Goal: Task Accomplishment & Management: Use online tool/utility

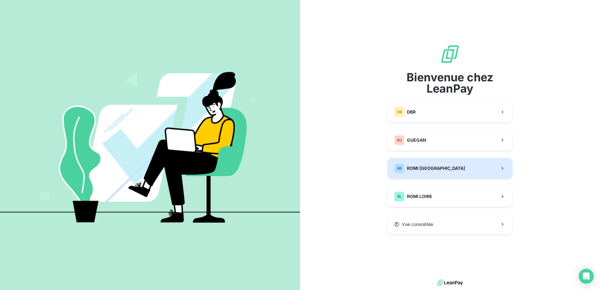
click at [435, 172] on div "RB ROMI BRETAGNE" at bounding box center [429, 168] width 71 height 10
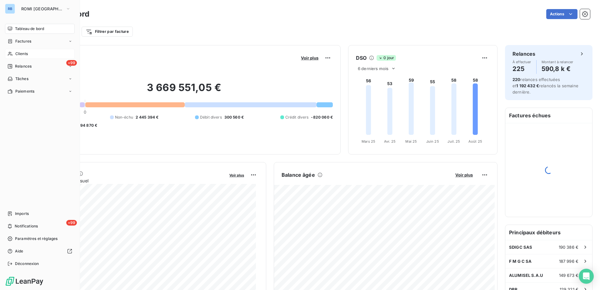
click at [18, 54] on span "Clients" at bounding box center [21, 54] width 13 height 6
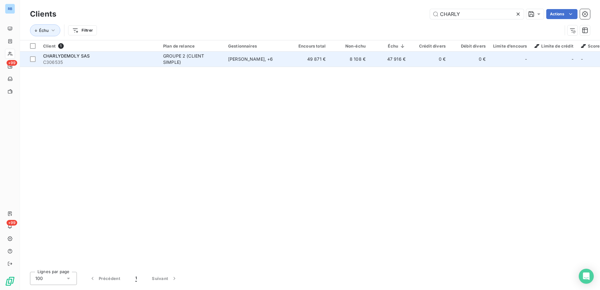
type input "CHARLY"
click at [232, 63] on td "[PERSON_NAME] , + 6" at bounding box center [256, 59] width 65 height 15
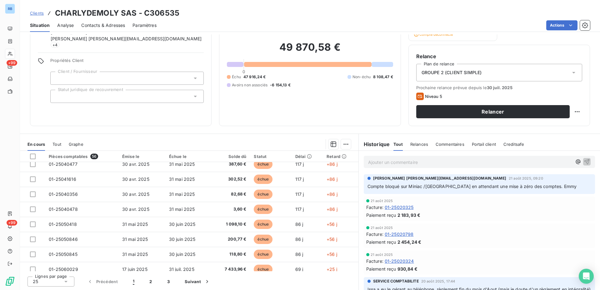
scroll to position [266, 0]
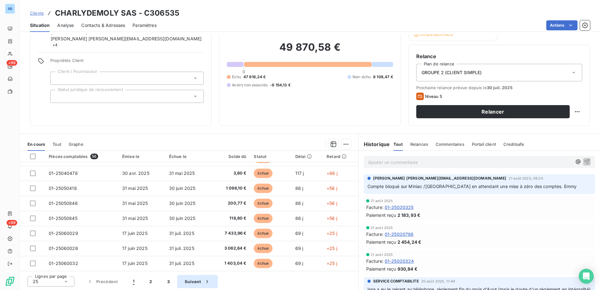
click at [194, 283] on button "Suivant" at bounding box center [197, 281] width 41 height 13
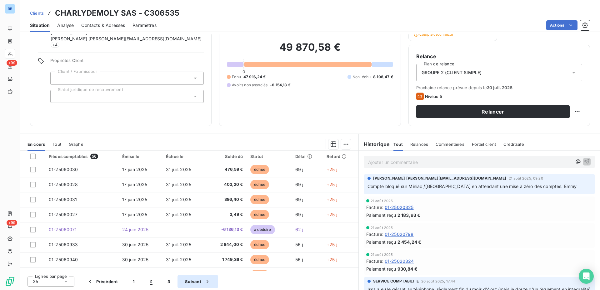
click at [194, 283] on button "Suivant" at bounding box center [198, 281] width 41 height 13
